Goal: Task Accomplishment & Management: Complete application form

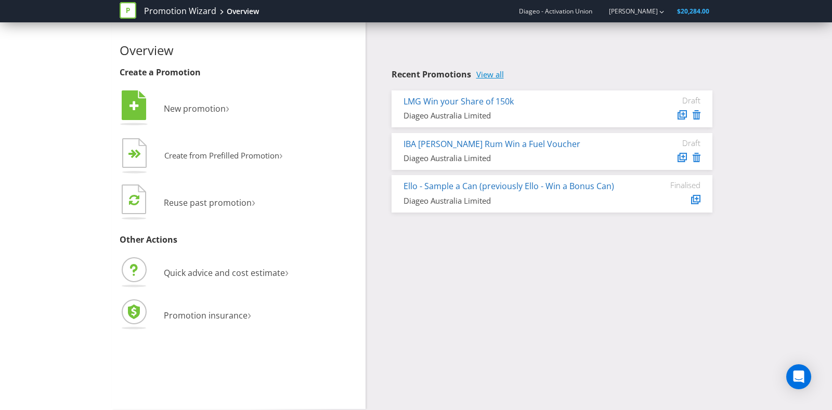
click at [480, 73] on link "View all" at bounding box center [490, 74] width 28 height 9
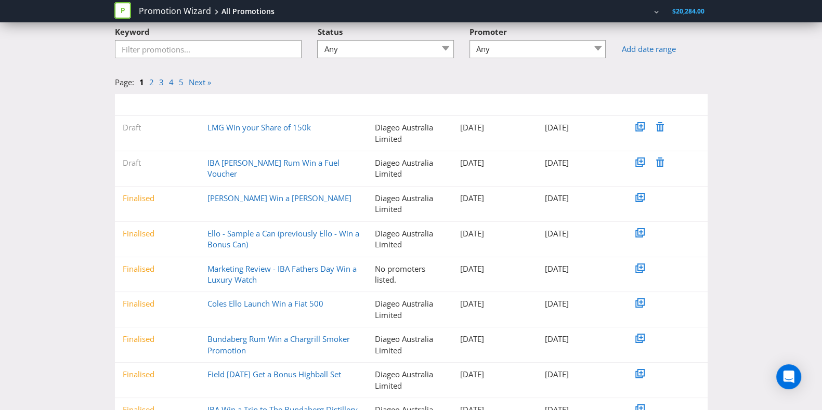
scroll to position [129, 0]
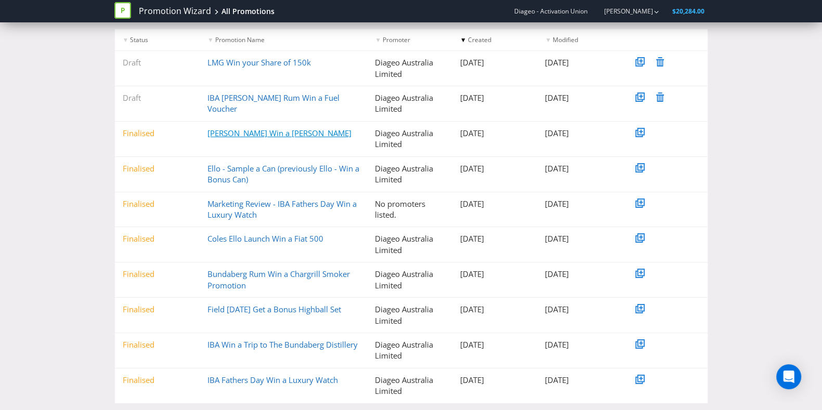
click at [287, 129] on link "[PERSON_NAME] Win a [PERSON_NAME]" at bounding box center [279, 133] width 144 height 10
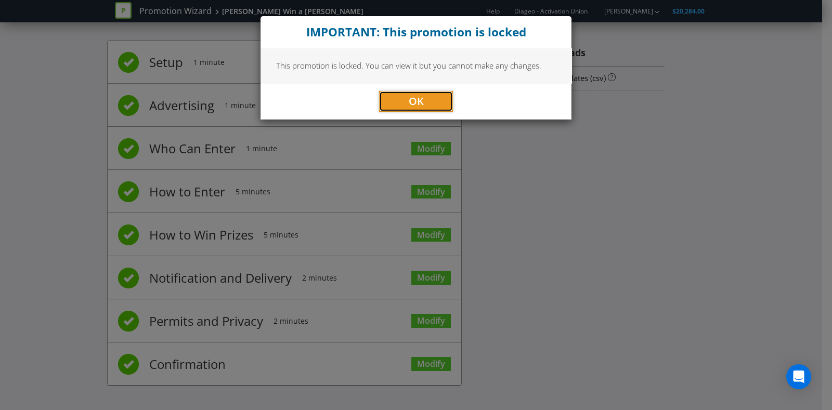
click at [406, 101] on button "OK" at bounding box center [416, 101] width 74 height 21
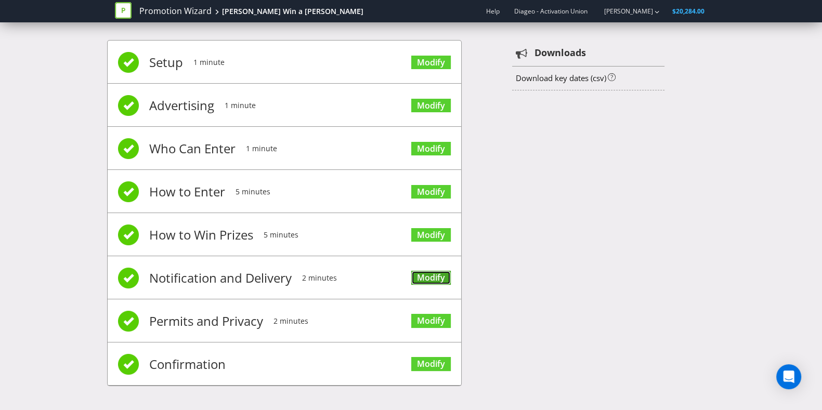
click at [436, 271] on link "Modify" at bounding box center [431, 278] width 40 height 14
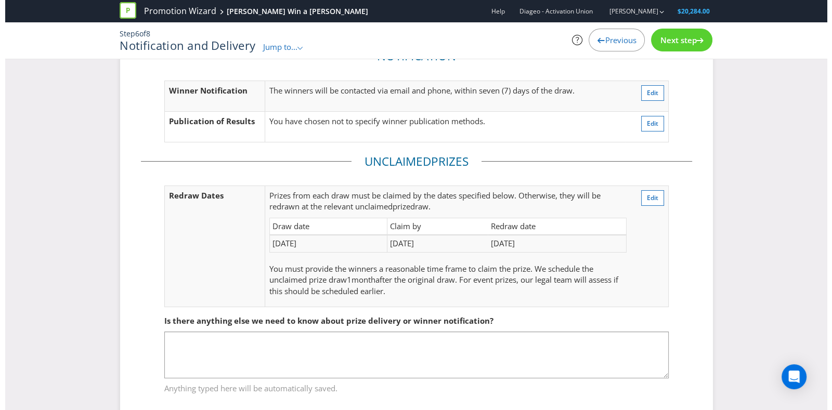
scroll to position [74, 0]
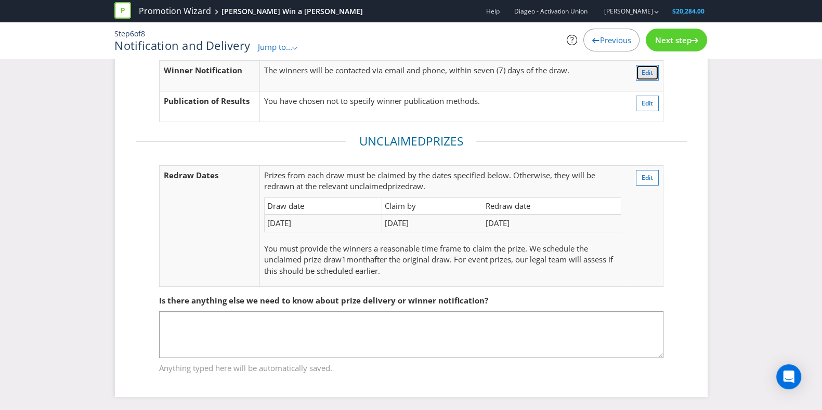
click at [640, 74] on button "Edit" at bounding box center [647, 73] width 23 height 16
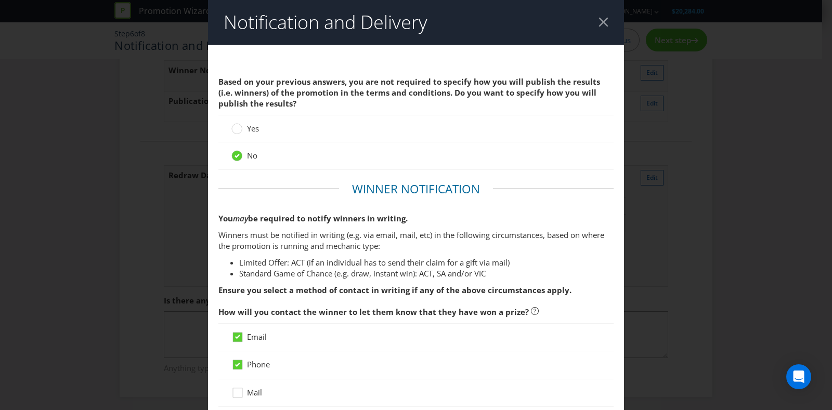
click at [598, 24] on div at bounding box center [603, 22] width 10 height 10
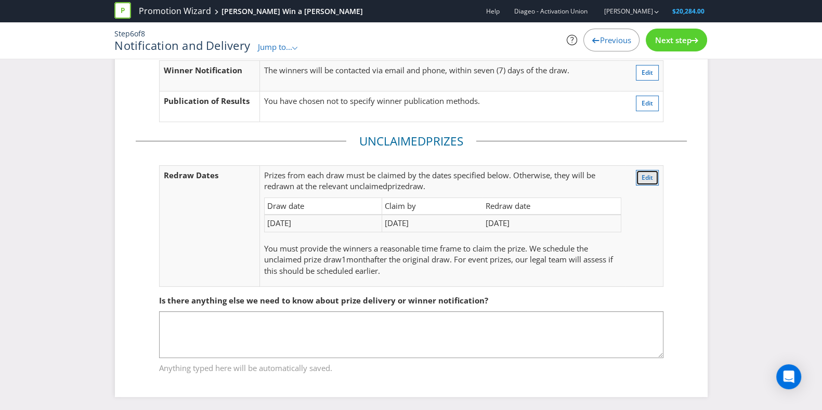
click at [642, 177] on span "Edit" at bounding box center [646, 177] width 11 height 9
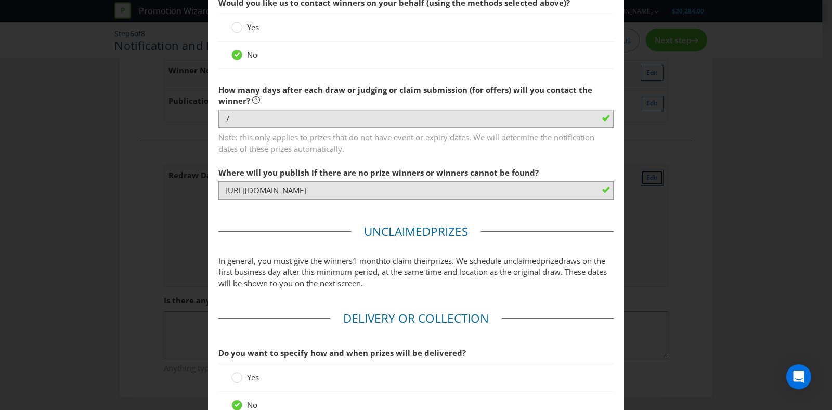
scroll to position [571, 0]
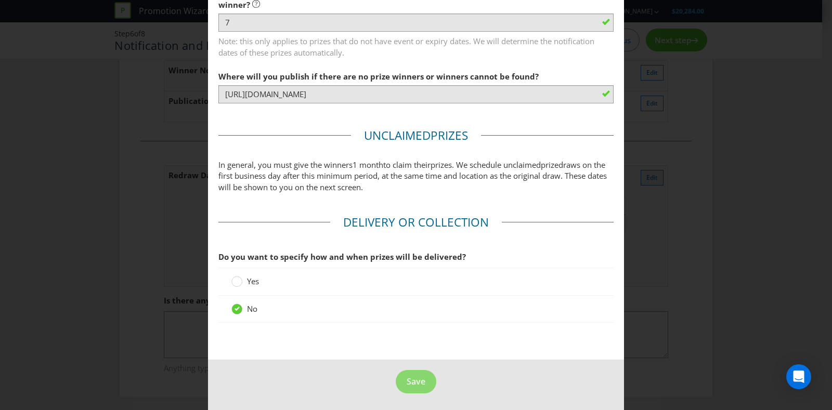
click at [642, 177] on div "Notification and Delivery Based on your previous answers, you are not required …" at bounding box center [416, 205] width 832 height 410
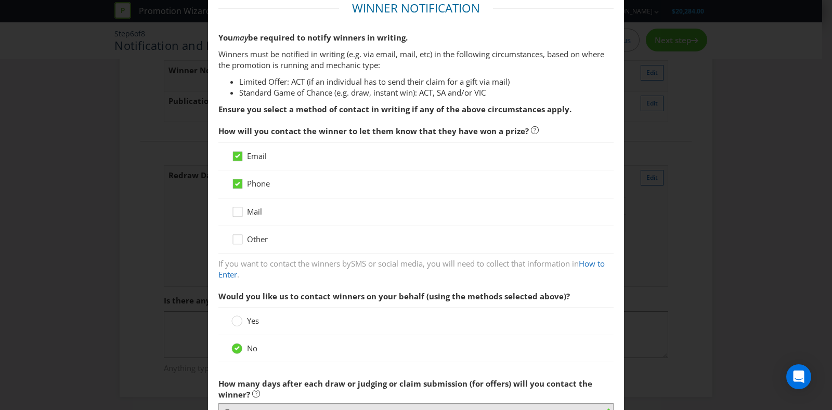
scroll to position [0, 0]
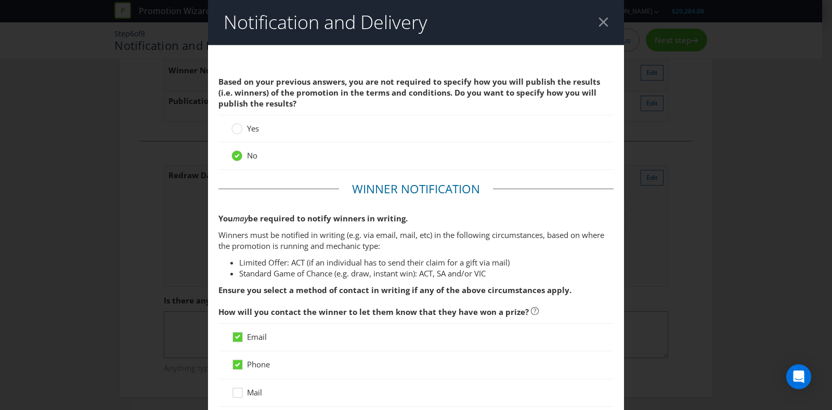
click at [595, 16] on header "Notification and Delivery" at bounding box center [416, 22] width 416 height 45
click at [598, 24] on div at bounding box center [603, 22] width 10 height 10
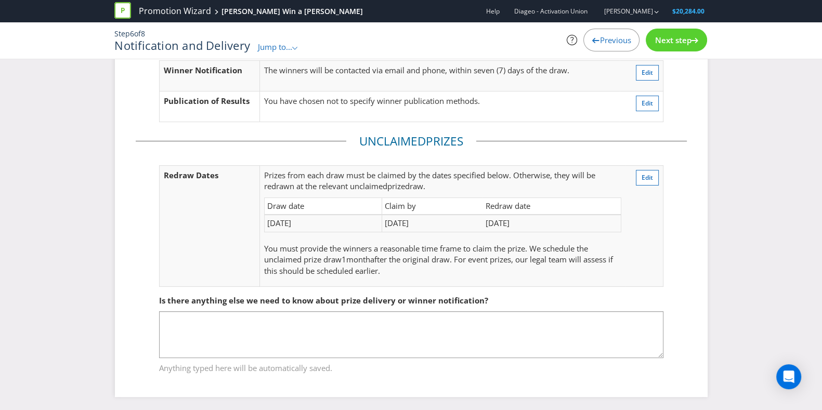
click at [248, 43] on h1 "Notification and Delivery" at bounding box center [182, 45] width 136 height 12
click at [266, 46] on span "Jump to..." at bounding box center [275, 47] width 34 height 10
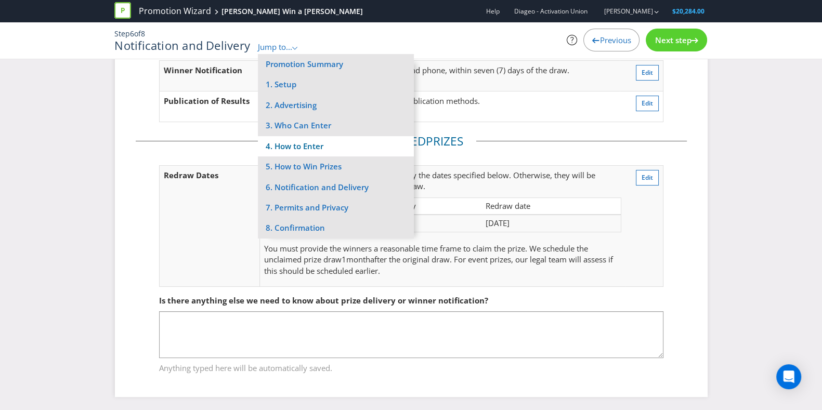
click at [317, 146] on li "4. How to Enter" at bounding box center [336, 146] width 156 height 20
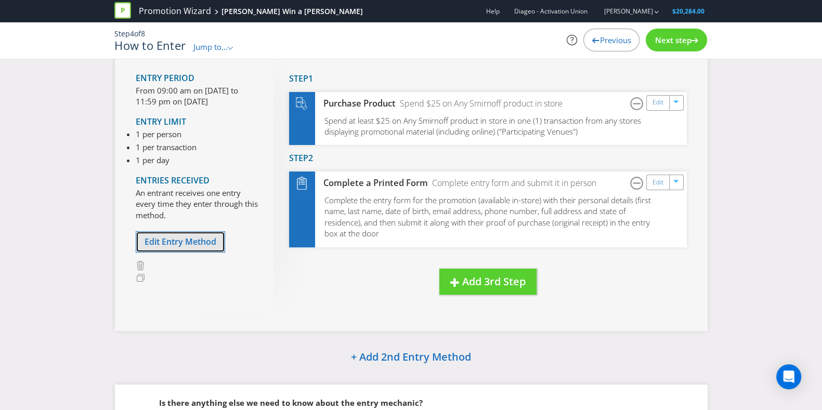
click at [195, 242] on span "Edit Entry Method" at bounding box center [180, 241] width 72 height 11
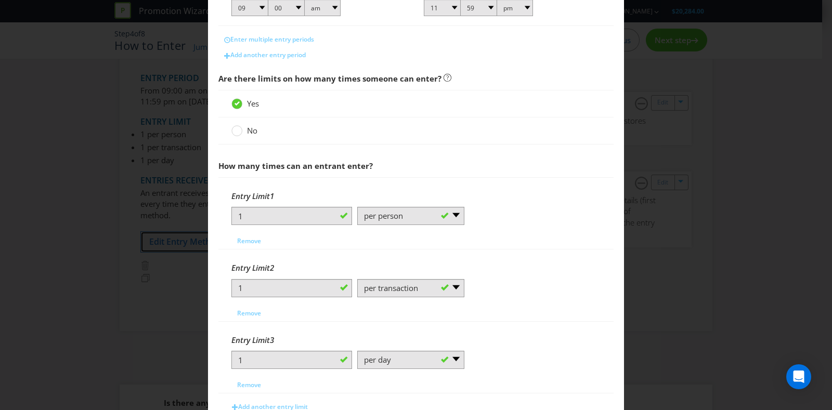
scroll to position [445, 0]
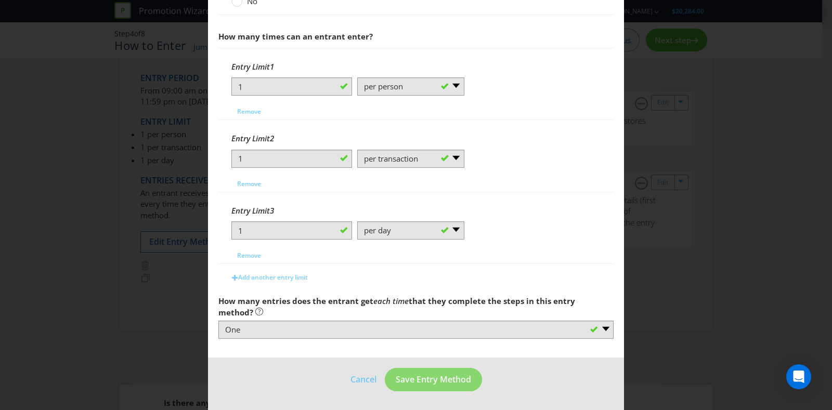
click at [149, 240] on div "How to Enter What is the name of this entry method? How to Enter This name will…" at bounding box center [416, 205] width 832 height 410
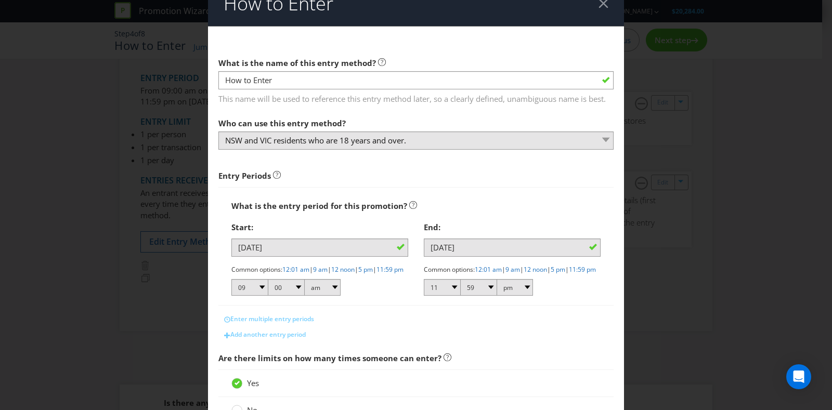
scroll to position [0, 0]
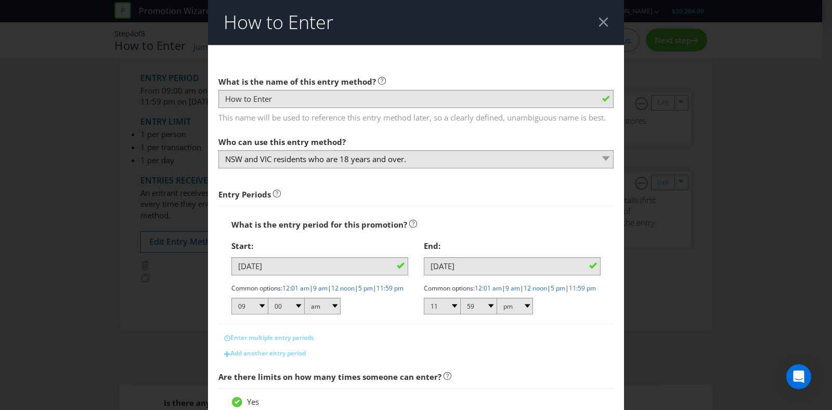
click at [603, 25] on header "How to Enter" at bounding box center [416, 22] width 416 height 45
click at [595, 17] on header "How to Enter" at bounding box center [416, 22] width 416 height 45
click at [599, 22] on div at bounding box center [603, 22] width 10 height 10
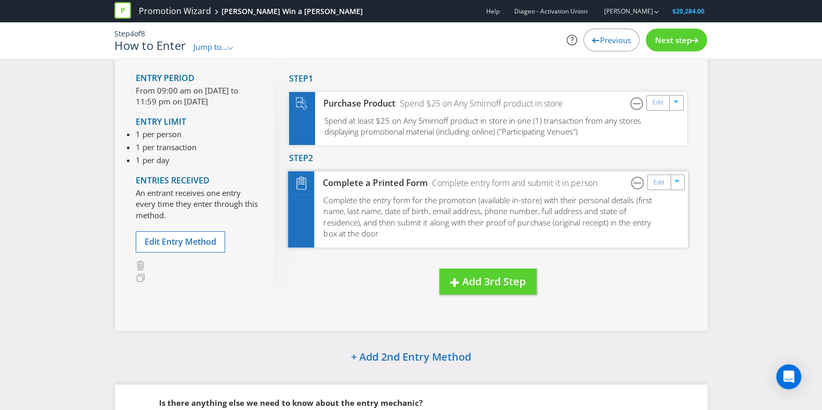
click at [592, 217] on span "Complete the entry form for the promotion (available in-store) with their perso…" at bounding box center [487, 217] width 328 height 44
click at [657, 181] on link "Edit" at bounding box center [658, 182] width 11 height 12
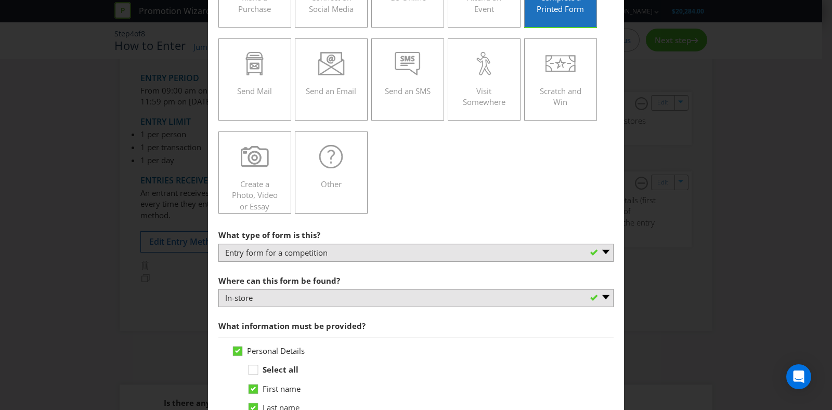
scroll to position [454, 0]
